Goal: Check status: Check status

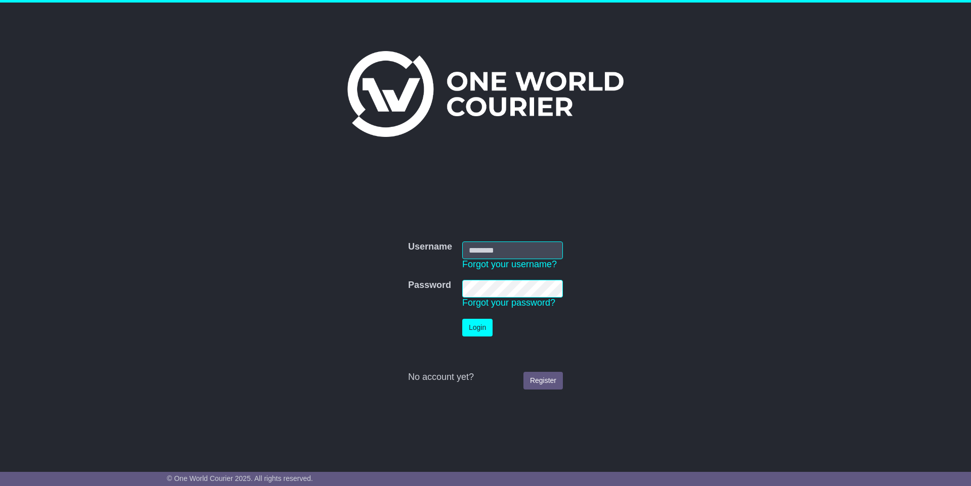
type input "**********"
click at [480, 329] on button "Login" at bounding box center [477, 328] width 30 height 18
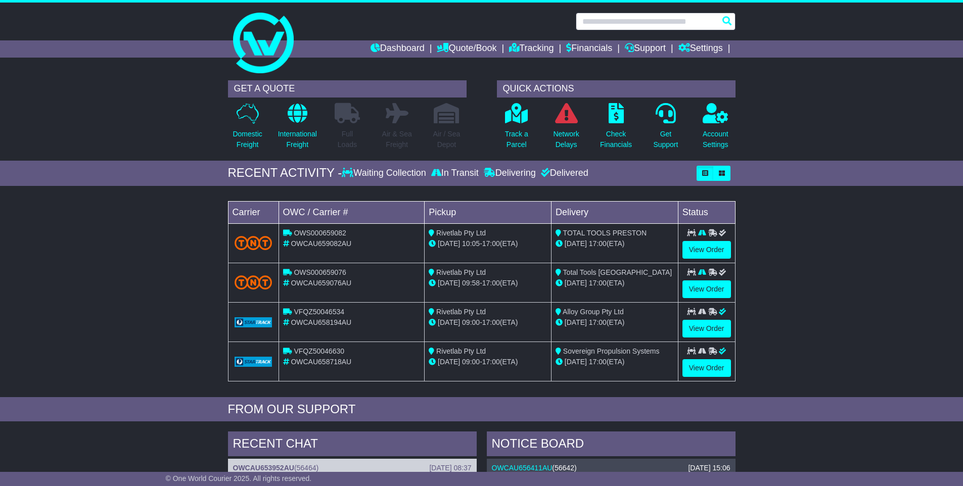
click at [614, 21] on input "text" at bounding box center [656, 22] width 160 height 18
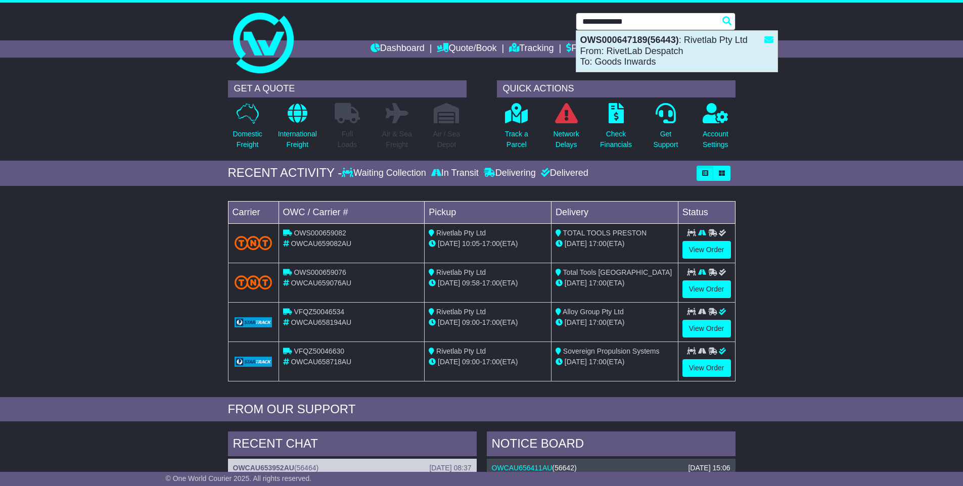
click at [640, 39] on strong "OWS000647189(56443)" at bounding box center [629, 40] width 99 height 10
type input "**********"
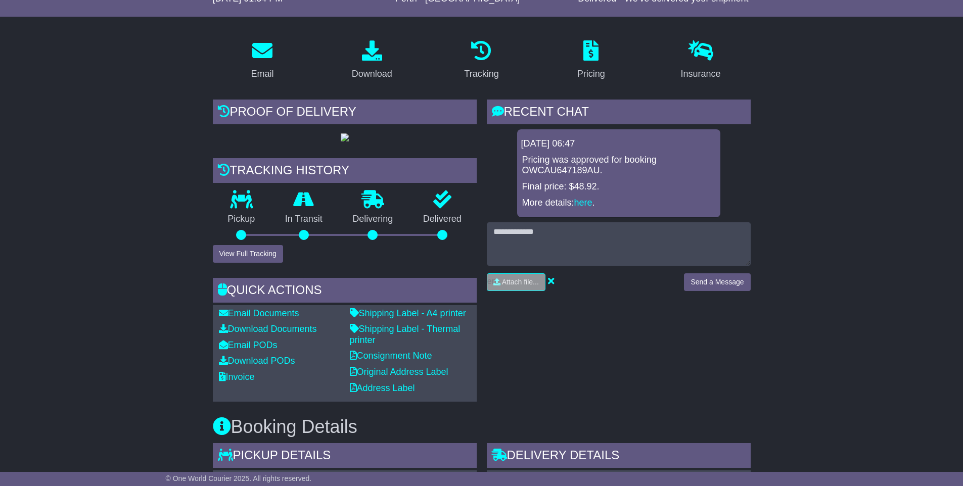
scroll to position [195, 0]
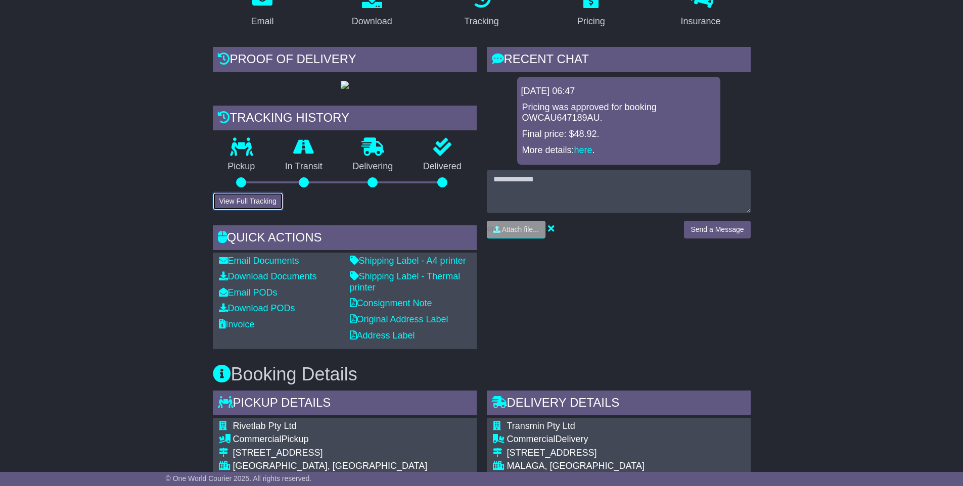
click at [250, 210] on button "View Full Tracking" at bounding box center [248, 202] width 70 height 18
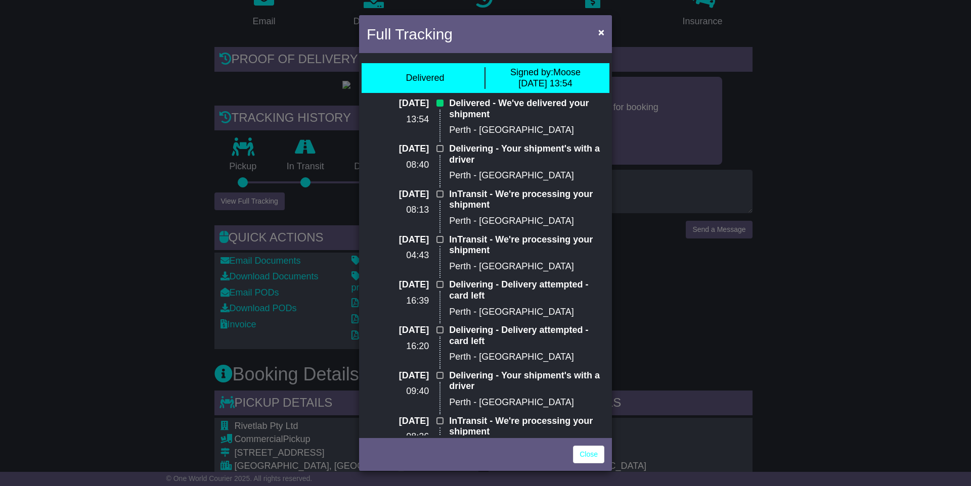
drag, startPoint x: 540, startPoint y: 30, endPoint x: 591, endPoint y: 35, distance: 50.8
click at [591, 35] on div "Full Tracking ×" at bounding box center [485, 35] width 253 height 40
click at [602, 32] on span "×" at bounding box center [601, 32] width 6 height 12
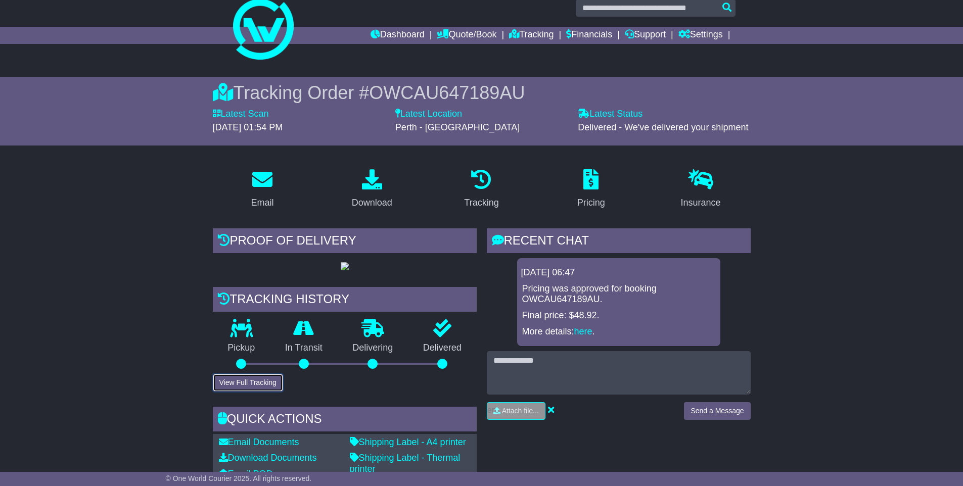
scroll to position [22, 0]
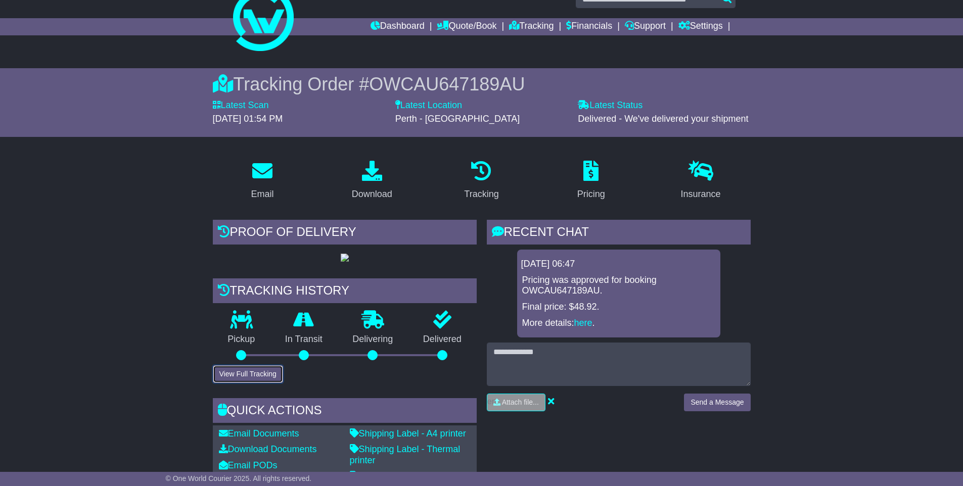
click at [256, 383] on button "View Full Tracking" at bounding box center [248, 374] width 70 height 18
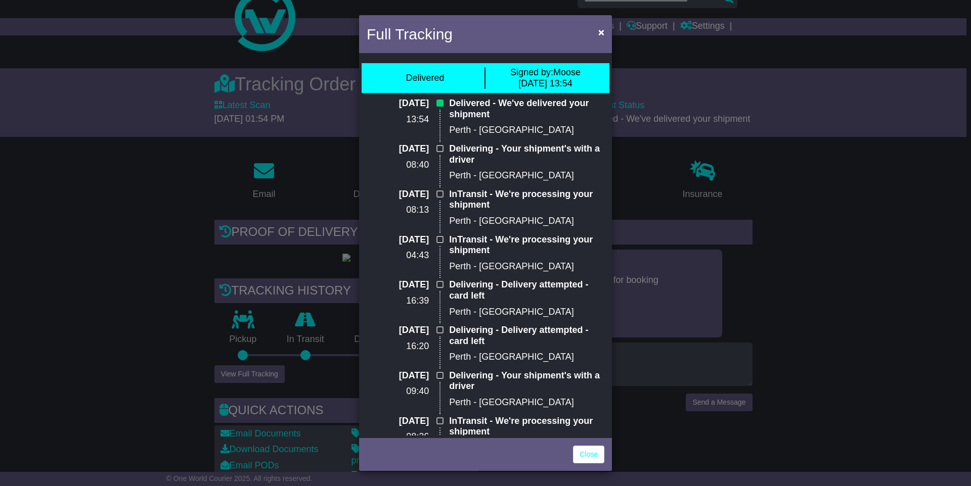
click at [256, 415] on div "Full Tracking × Delivered Signed by: Moose 22 Sep 2025 13:54 22 Sep 2025 13:54 …" at bounding box center [485, 243] width 971 height 486
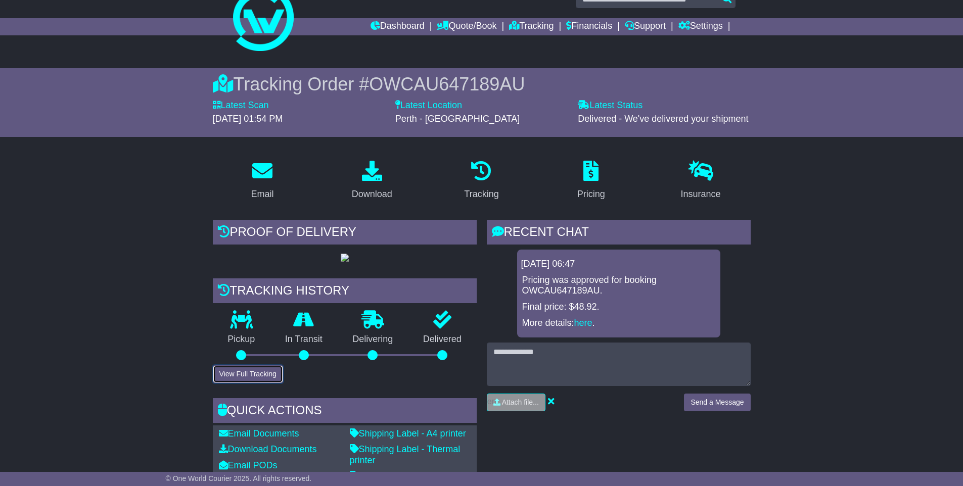
click at [256, 383] on button "View Full Tracking" at bounding box center [248, 374] width 70 height 18
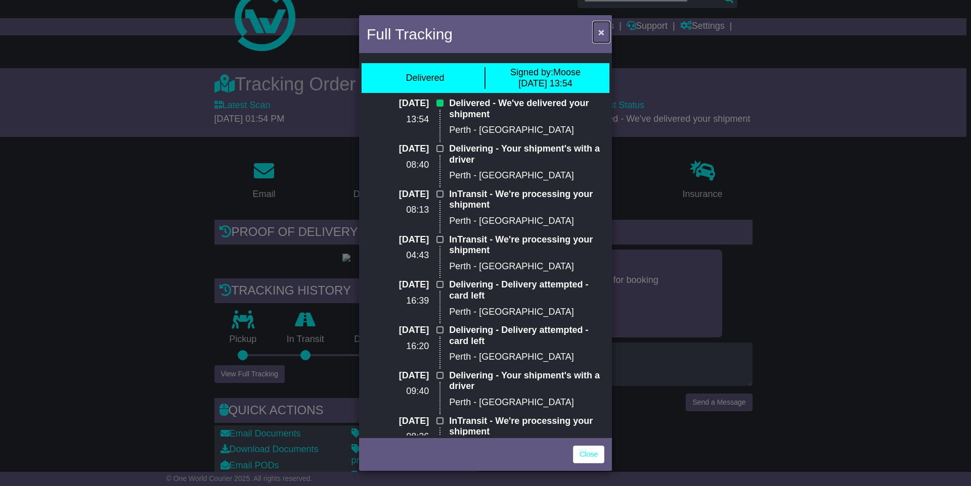
click at [600, 31] on span "×" at bounding box center [601, 32] width 6 height 12
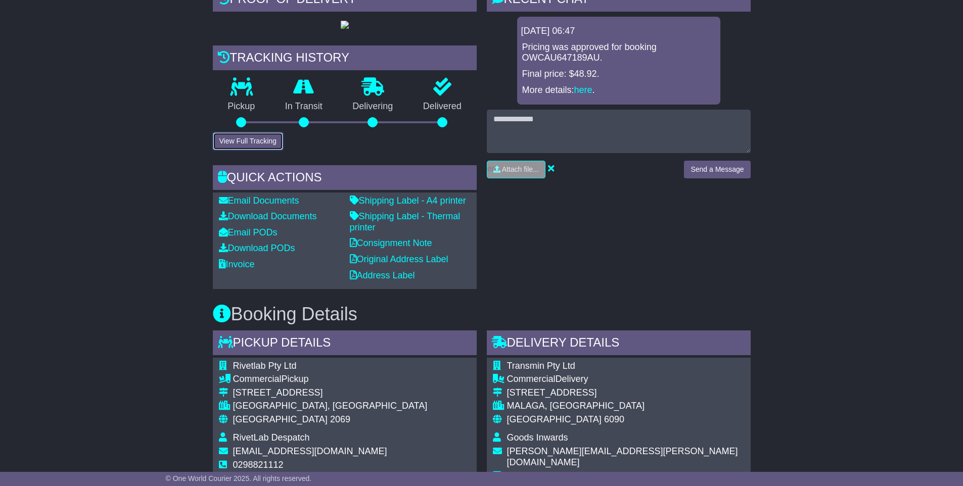
scroll to position [297, 0]
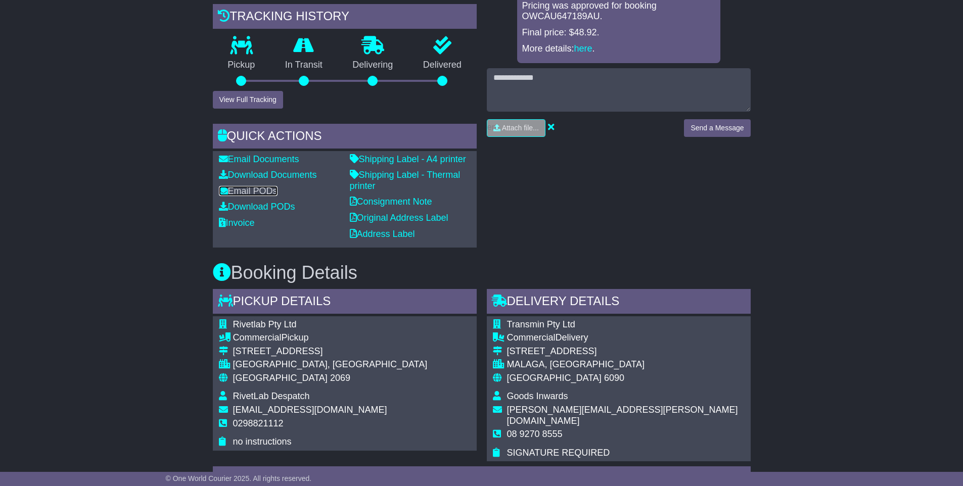
click at [249, 196] on link "Email PODs" at bounding box center [248, 191] width 59 height 10
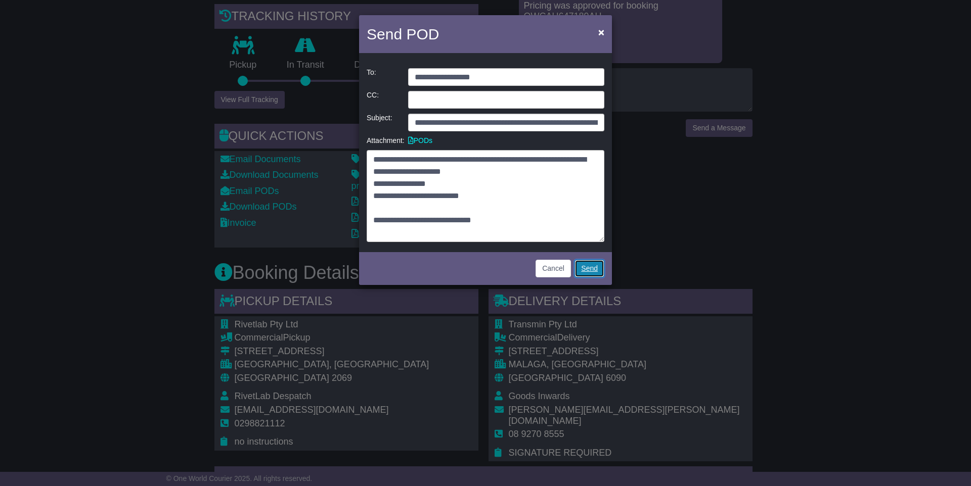
click at [589, 265] on link "Send" at bounding box center [589, 269] width 30 height 18
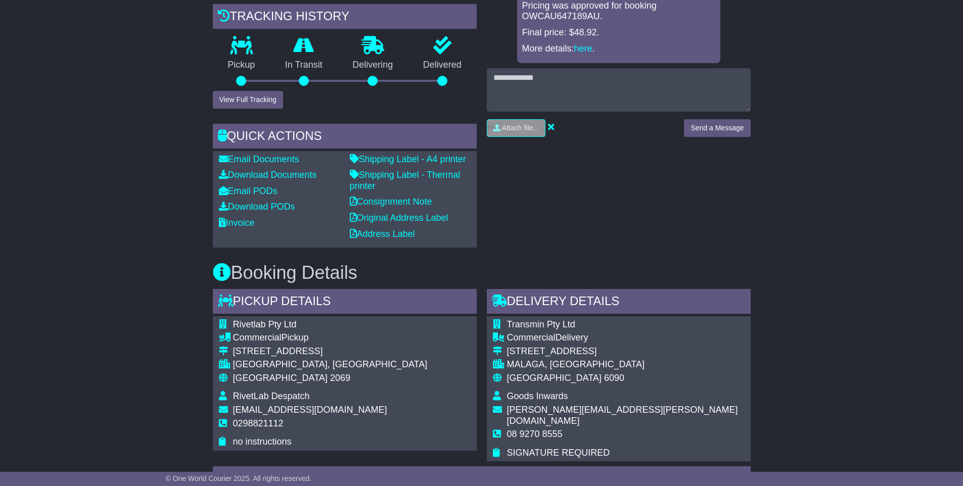
scroll to position [0, 0]
